Goal: Task Accomplishment & Management: Manage account settings

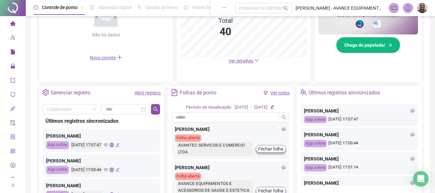
scroll to position [32, 0]
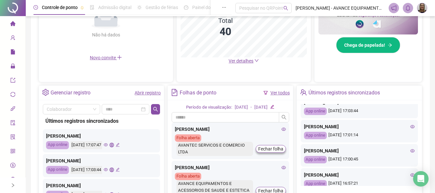
click at [411, 127] on icon "eye" at bounding box center [413, 126] width 5 height 3
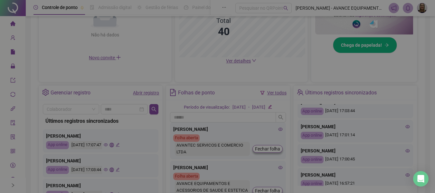
type input "**********"
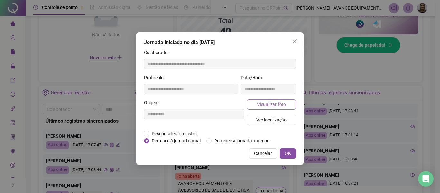
click at [278, 103] on span "Visualizar foto" at bounding box center [271, 104] width 29 height 7
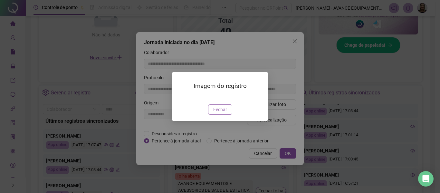
click at [213, 115] on button "Fechar" at bounding box center [220, 109] width 24 height 10
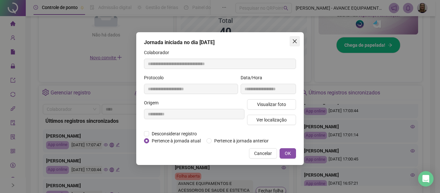
click at [295, 39] on icon "close" at bounding box center [294, 41] width 5 height 5
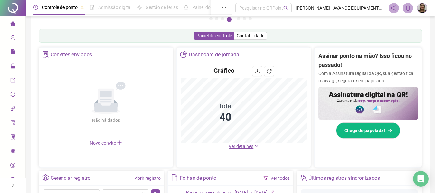
scroll to position [84, 0]
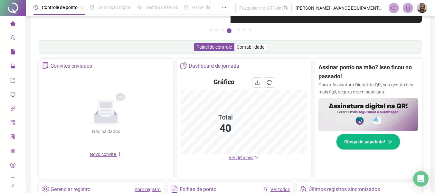
click at [241, 159] on span "Ver detalhes" at bounding box center [241, 157] width 25 height 5
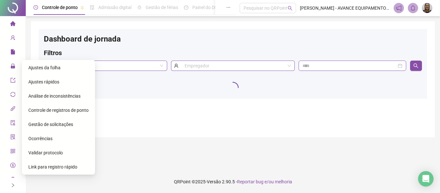
click at [57, 124] on span "Gestão de solicitações" at bounding box center [50, 124] width 45 height 5
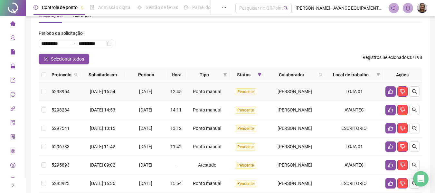
scroll to position [32, 0]
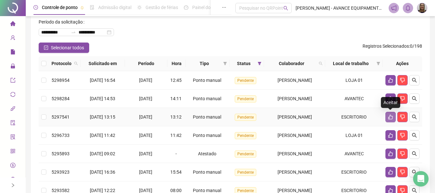
click at [389, 116] on icon "like" at bounding box center [390, 116] width 5 height 5
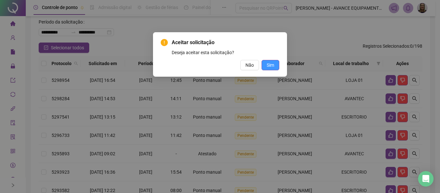
click at [270, 67] on span "Sim" at bounding box center [270, 65] width 7 height 7
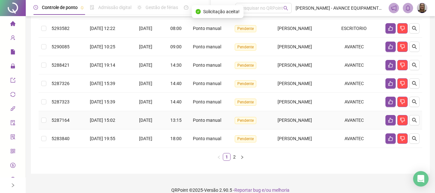
scroll to position [184, 0]
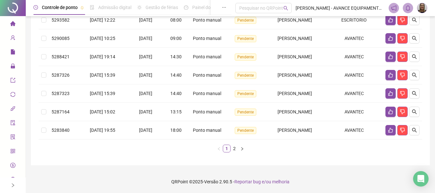
click at [236, 152] on div "Protocolo Solicitado em Período Hora Tipo Status Colaborador Local de trabalho …" at bounding box center [231, 31] width 384 height 254
click at [235, 150] on link "2" at bounding box center [234, 148] width 7 height 7
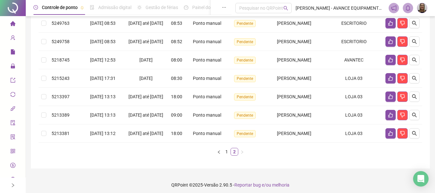
scroll to position [152, 0]
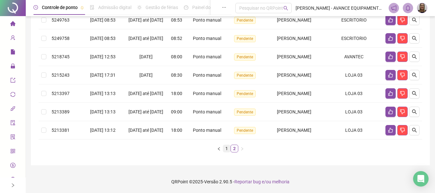
click at [227, 149] on link "1" at bounding box center [226, 148] width 7 height 7
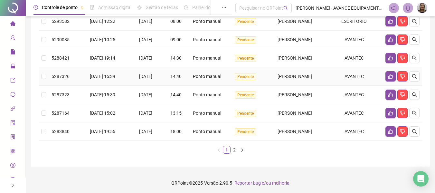
scroll to position [184, 0]
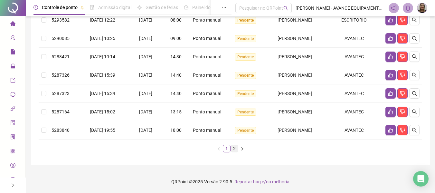
click at [235, 149] on link "2" at bounding box center [234, 148] width 7 height 7
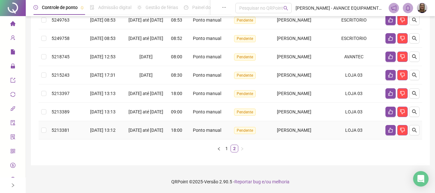
scroll to position [152, 0]
click at [228, 146] on link "1" at bounding box center [226, 148] width 7 height 7
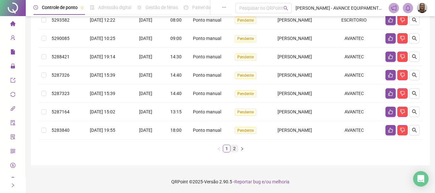
click at [236, 149] on link "2" at bounding box center [234, 148] width 7 height 7
click at [229, 151] on link "1" at bounding box center [226, 148] width 7 height 7
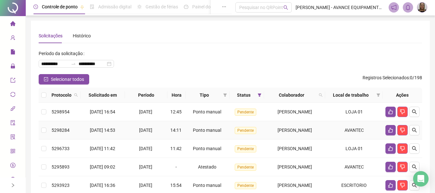
scroll to position [0, 0]
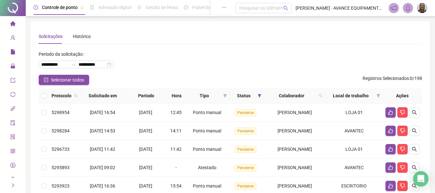
click at [10, 24] on icon "home" at bounding box center [12, 23] width 5 height 5
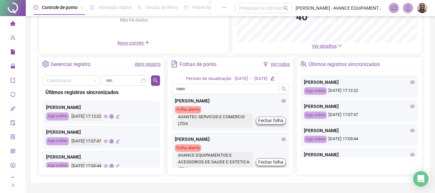
scroll to position [85, 0]
